Goal: Find specific page/section: Find specific page/section

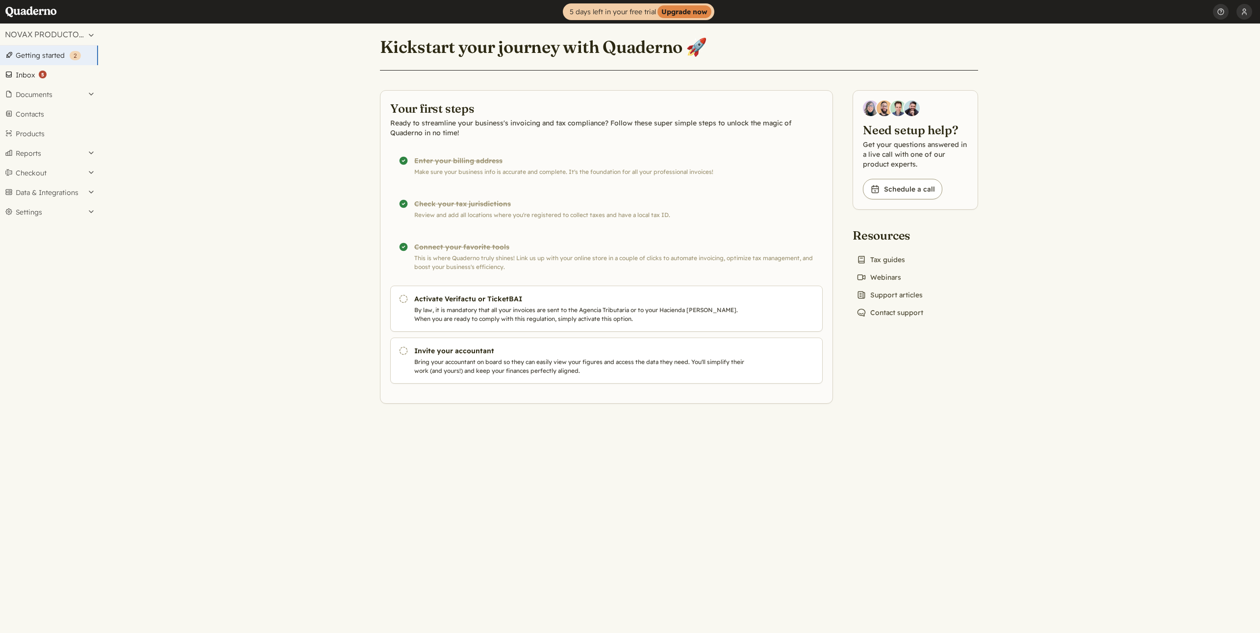
click at [47, 72] on link "Inbox ( 5 )" at bounding box center [49, 75] width 98 height 20
click at [56, 208] on button "Settings" at bounding box center [49, 212] width 98 height 20
click at [47, 276] on link "Appearance" at bounding box center [49, 280] width 98 height 14
click at [48, 268] on link "Preferences" at bounding box center [49, 266] width 98 height 14
